Goal: Check status: Check status

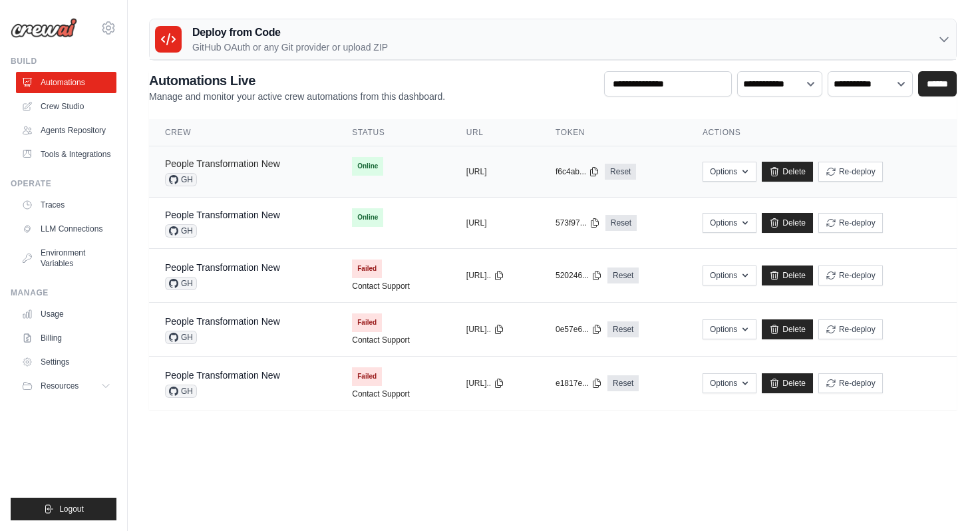
click at [234, 160] on link "People Transformation New" at bounding box center [222, 163] width 115 height 11
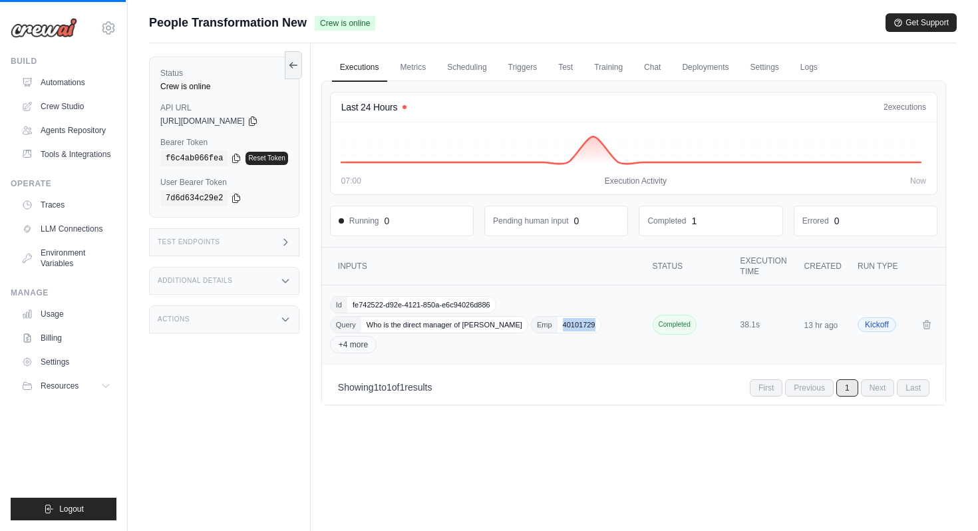
drag, startPoint x: 559, startPoint y: 323, endPoint x: 591, endPoint y: 323, distance: 32.6
click at [591, 323] on span "40101729" at bounding box center [579, 325] width 43 height 16
copy span "40101729"
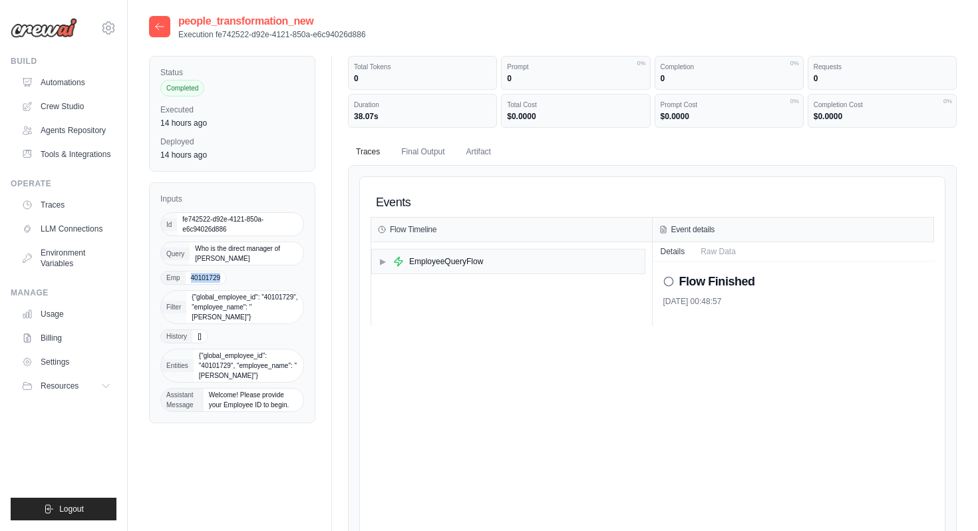
drag, startPoint x: 219, startPoint y: 277, endPoint x: 191, endPoint y: 277, distance: 27.9
click at [191, 277] on span "40101729" at bounding box center [206, 277] width 41 height 13
copy span "40101729"
click at [579, 331] on div "Events Flow Timeline ▶ EmployeeQueryFlow Event details Details Raw Data Flow Fi…" at bounding box center [653, 453] width 564 height 531
